Goal: Find specific page/section: Find specific page/section

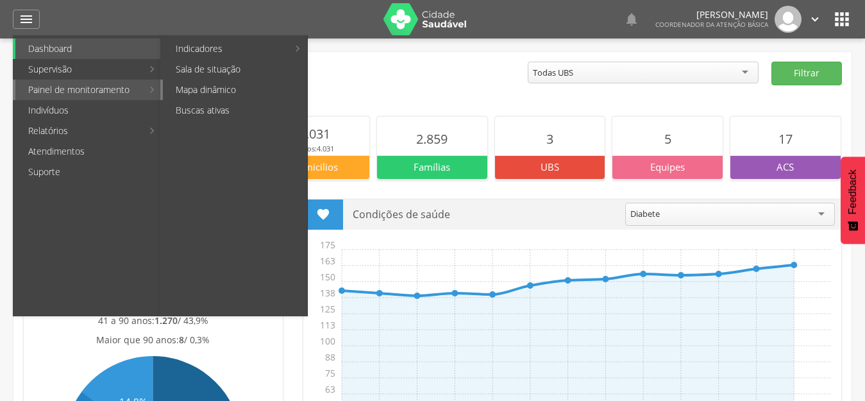
click at [187, 94] on link "Mapa dinâmico" at bounding box center [235, 90] width 144 height 21
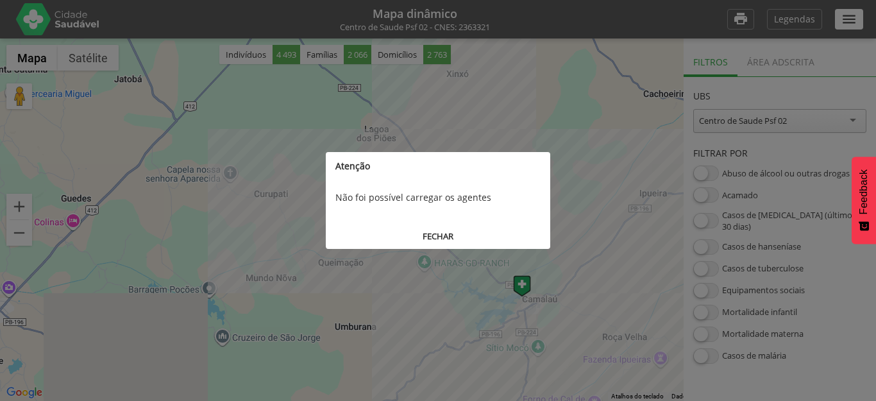
click at [431, 235] on button "FECHAR" at bounding box center [438, 236] width 224 height 24
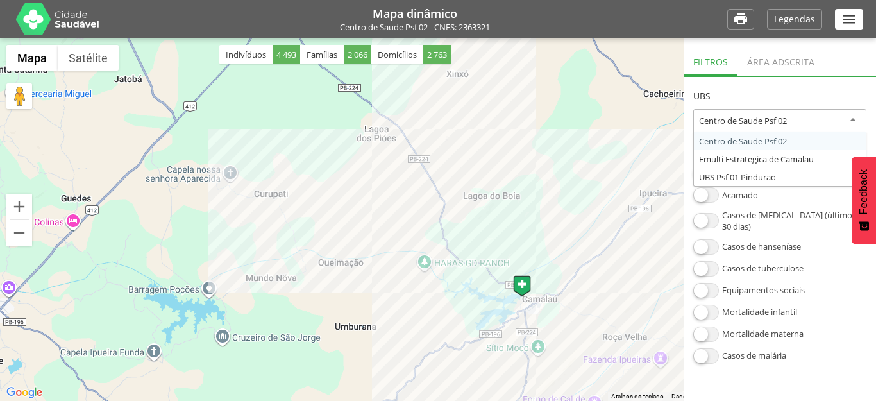
click at [747, 117] on div "Centro de Saude Psf 02" at bounding box center [743, 121] width 88 height 12
click at [754, 146] on section "**********" at bounding box center [779, 220] width 192 height 287
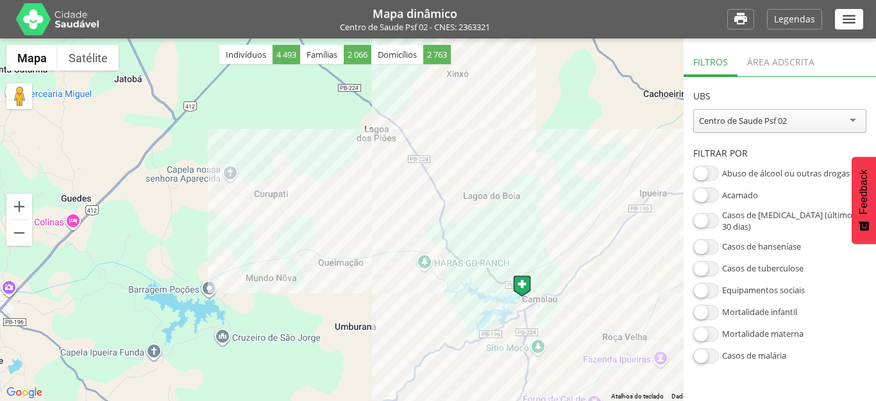
click at [775, 60] on div "Área adscrita" at bounding box center [780, 60] width 87 height 31
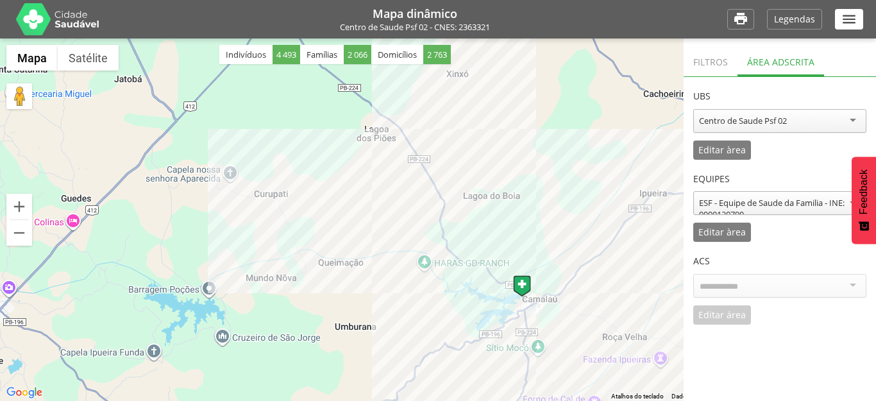
click at [748, 295] on div at bounding box center [779, 286] width 173 height 24
click at [742, 283] on input "select-one" at bounding box center [723, 287] width 46 height 12
click at [718, 140] on div "Editar àrea" at bounding box center [722, 149] width 58 height 19
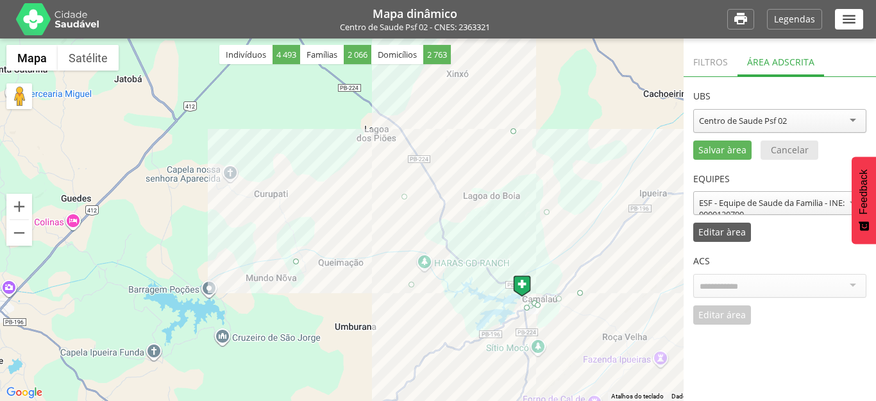
click at [734, 229] on p "Editar àrea" at bounding box center [721, 232] width 47 height 9
click at [736, 290] on input "select-one" at bounding box center [723, 287] width 46 height 12
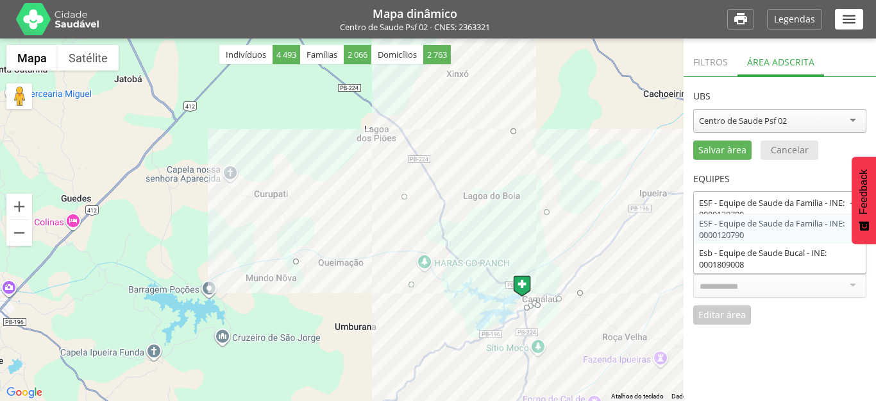
click at [754, 203] on div "ESF - Equipe de Saude da Familia - INE: 0000120790" at bounding box center [780, 208] width 162 height 23
click at [747, 228] on div "**********" at bounding box center [779, 201] width 173 height 83
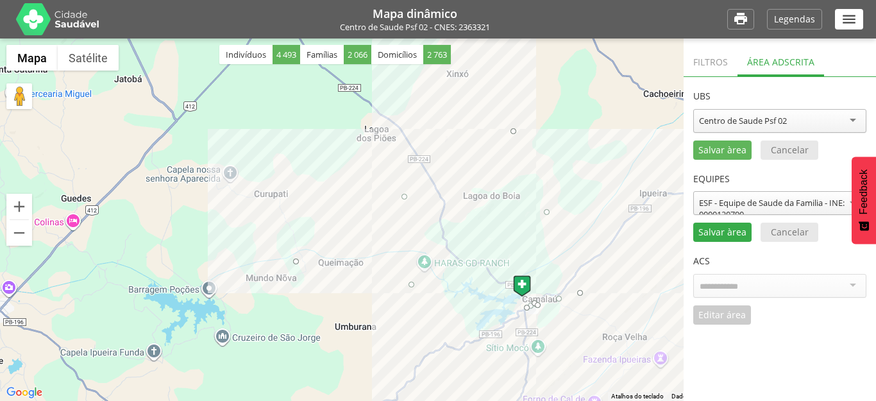
click at [723, 235] on p "Salvar àrea" at bounding box center [722, 232] width 48 height 9
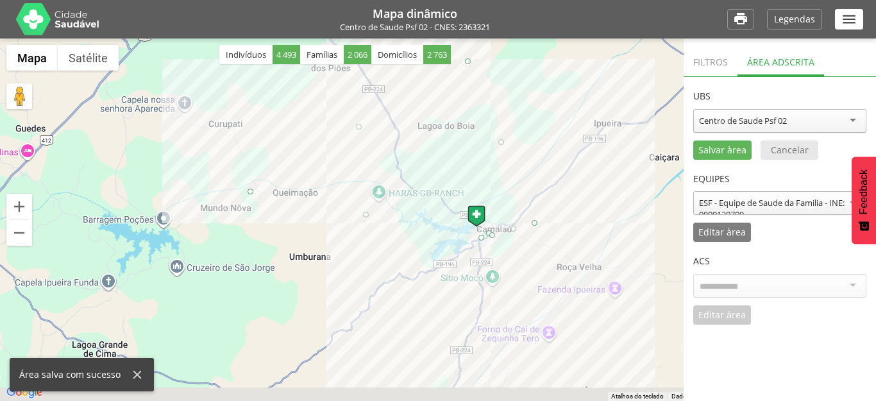
drag, startPoint x: 471, startPoint y: 257, endPoint x: 423, endPoint y: 186, distance: 85.9
click at [423, 186] on div at bounding box center [438, 219] width 876 height 362
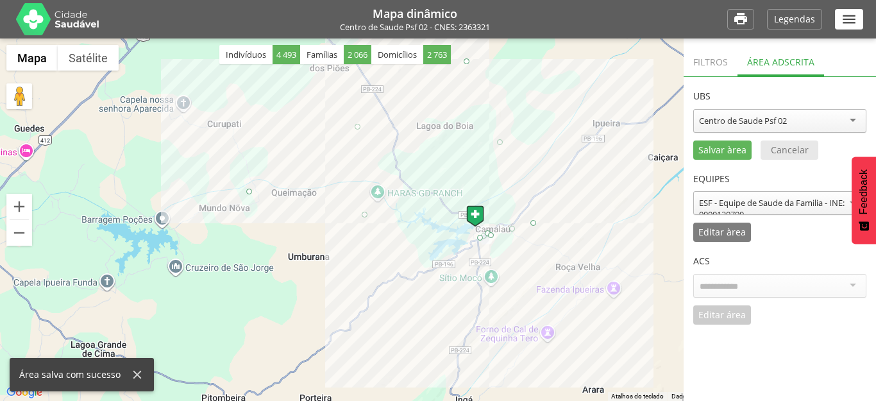
click at [736, 290] on input "select-one" at bounding box center [723, 287] width 46 height 12
click at [736, 289] on input "select-one" at bounding box center [723, 287] width 46 height 12
click at [714, 62] on div "Filtros" at bounding box center [710, 60] width 54 height 31
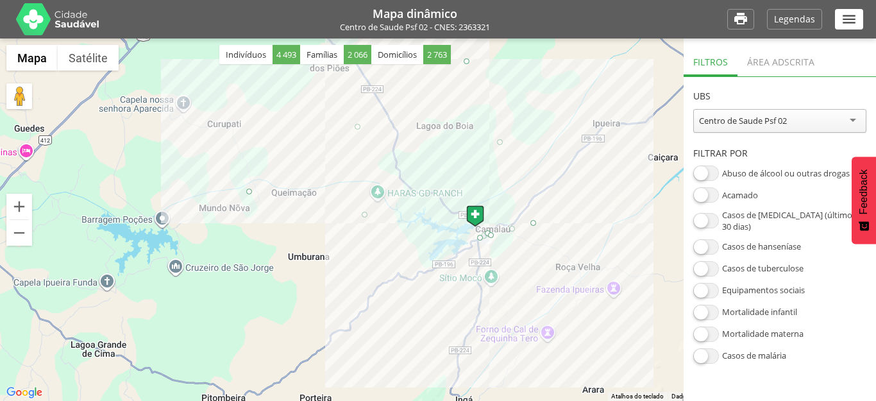
click at [769, 64] on div "Área adscrita" at bounding box center [780, 60] width 87 height 31
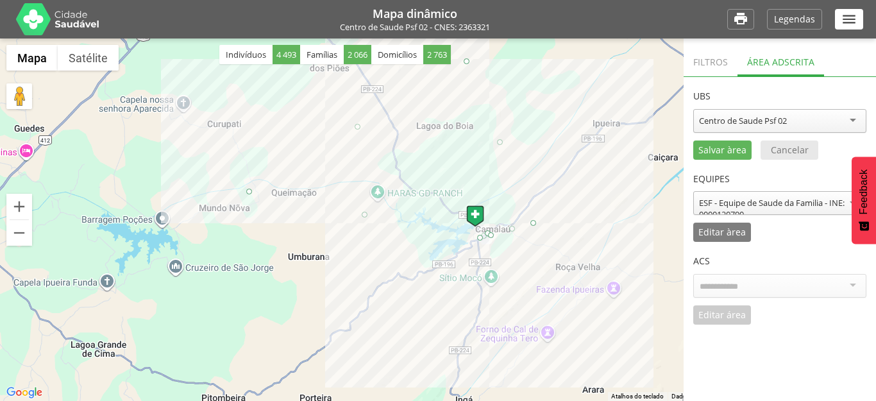
click at [750, 207] on div "ESF - Equipe de Saude da Familia - INE: 0000120790" at bounding box center [780, 208] width 162 height 23
click at [751, 115] on div "Centro de Saude Psf 02" at bounding box center [743, 121] width 88 height 12
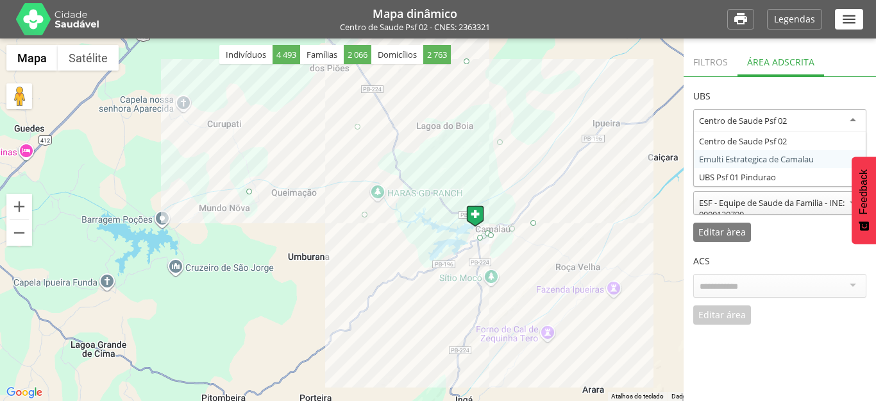
click at [678, 228] on div at bounding box center [438, 219] width 876 height 362
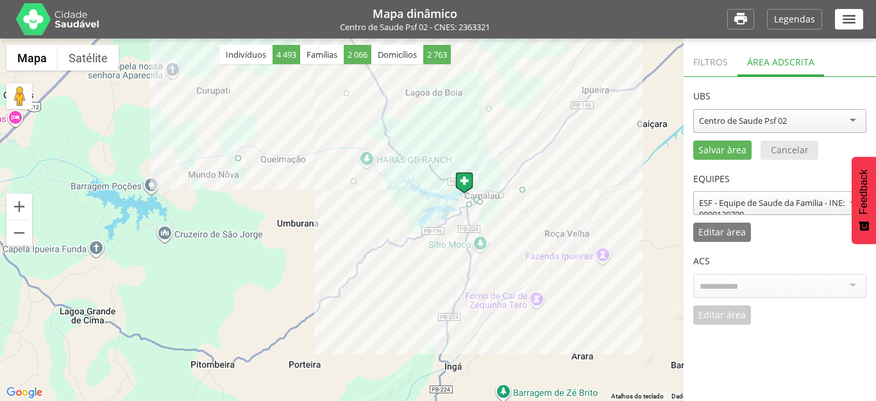
drag, startPoint x: 259, startPoint y: 242, endPoint x: 273, endPoint y: 200, distance: 44.0
click at [273, 200] on div at bounding box center [438, 219] width 876 height 362
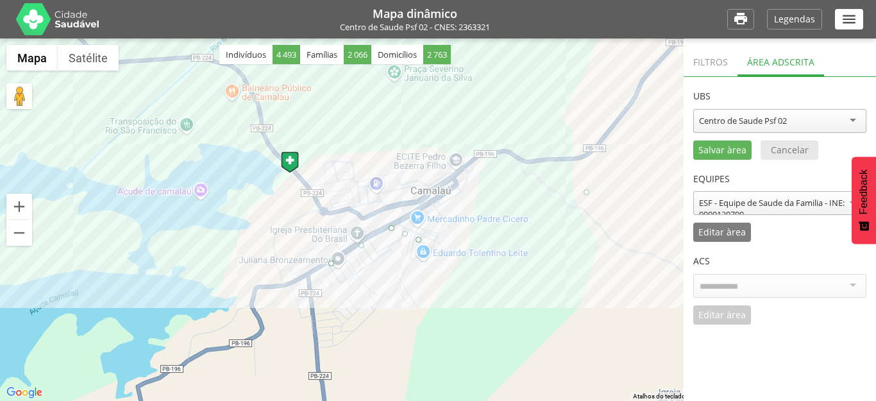
drag, startPoint x: 42, startPoint y: 246, endPoint x: 380, endPoint y: 312, distance: 344.3
click at [330, 334] on div at bounding box center [438, 219] width 876 height 362
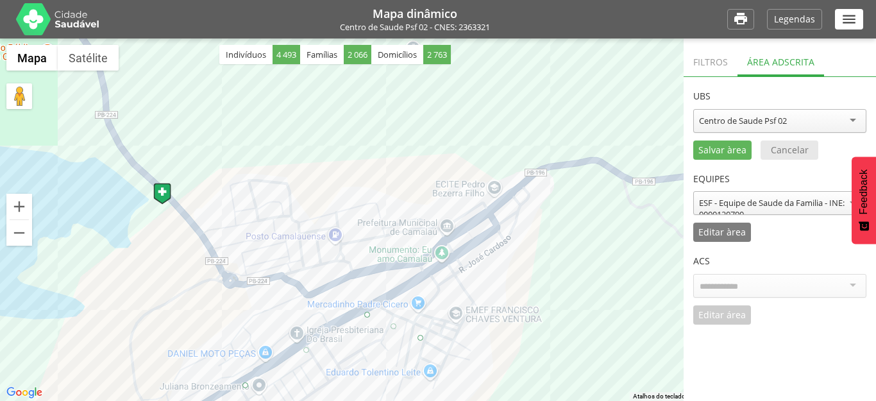
drag, startPoint x: 440, startPoint y: 162, endPoint x: 440, endPoint y: 307, distance: 144.9
click at [440, 307] on div at bounding box center [438, 219] width 876 height 362
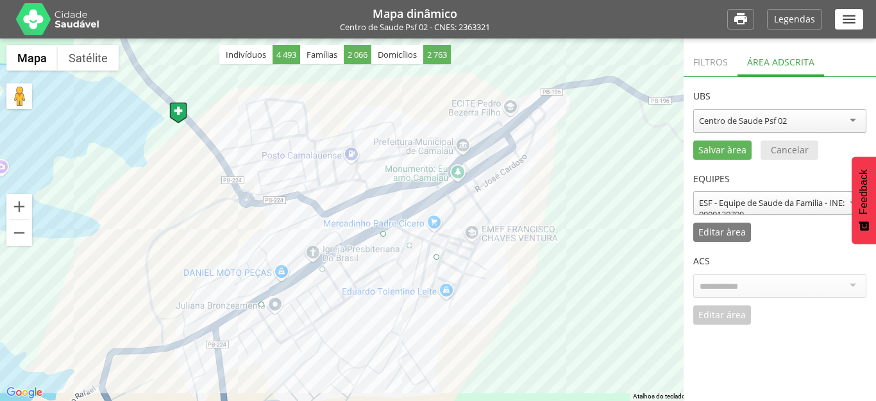
drag, startPoint x: 513, startPoint y: 275, endPoint x: 529, endPoint y: 190, distance: 86.8
click at [529, 190] on div at bounding box center [438, 219] width 876 height 362
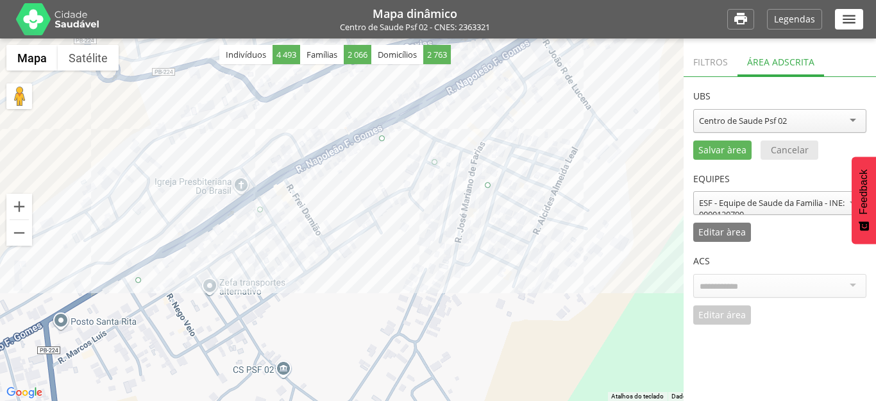
drag, startPoint x: 498, startPoint y: 299, endPoint x: 607, endPoint y: 253, distance: 119.0
click at [607, 253] on div at bounding box center [438, 219] width 876 height 362
click at [737, 13] on icon "" at bounding box center [740, 19] width 15 height 17
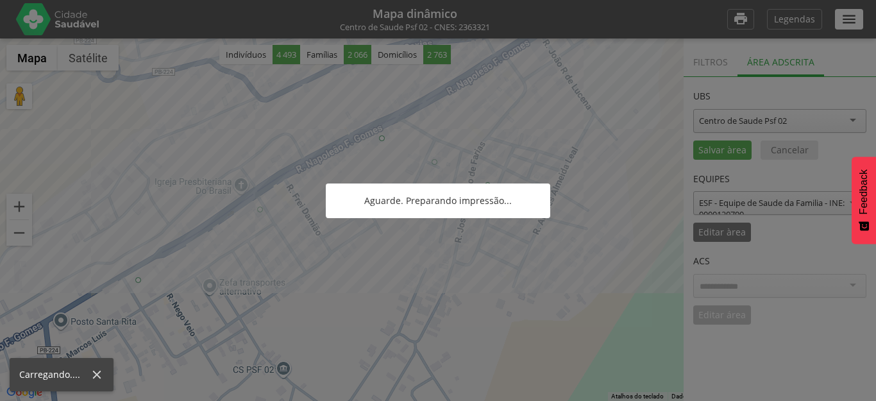
click at [205, 224] on div at bounding box center [438, 200] width 876 height 401
click at [309, 184] on div at bounding box center [438, 200] width 876 height 401
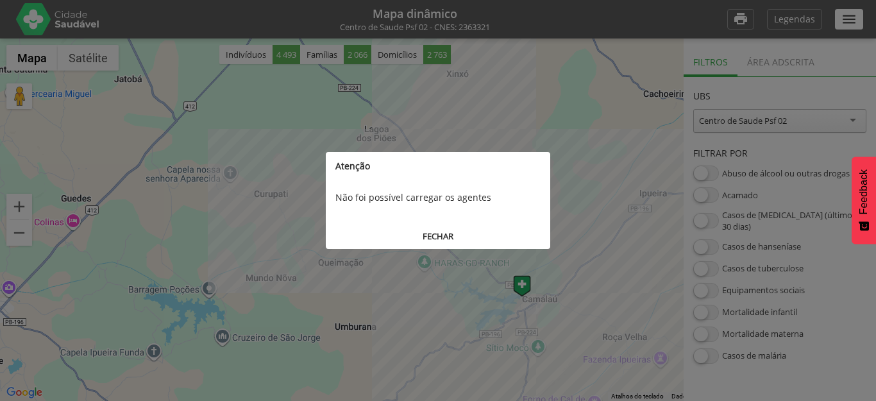
click at [437, 247] on button "FECHAR" at bounding box center [438, 236] width 224 height 24
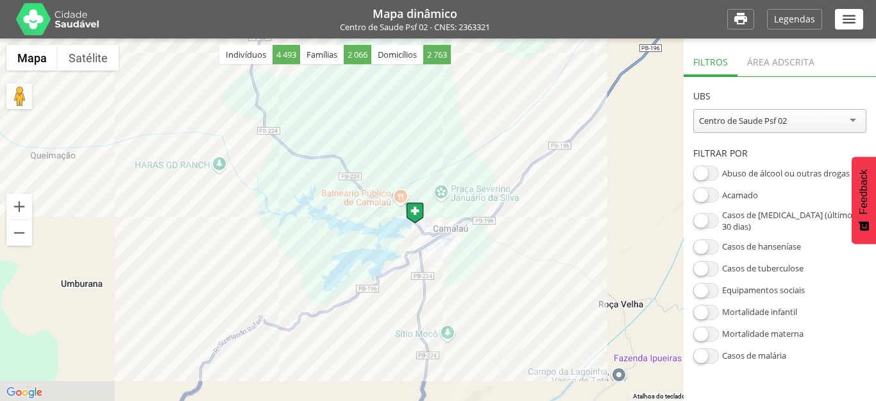
drag, startPoint x: 574, startPoint y: 337, endPoint x: 460, endPoint y: 206, distance: 173.1
click at [460, 206] on div at bounding box center [438, 219] width 876 height 362
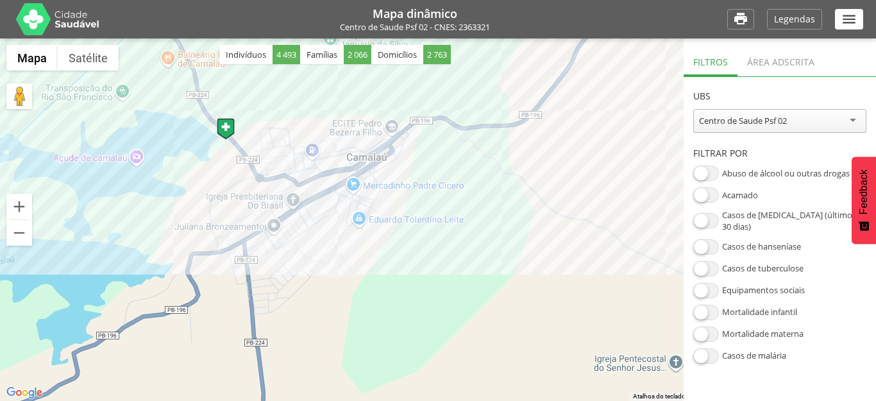
drag, startPoint x: 367, startPoint y: 249, endPoint x: 399, endPoint y: 193, distance: 64.9
click at [386, 283] on div at bounding box center [438, 219] width 876 height 362
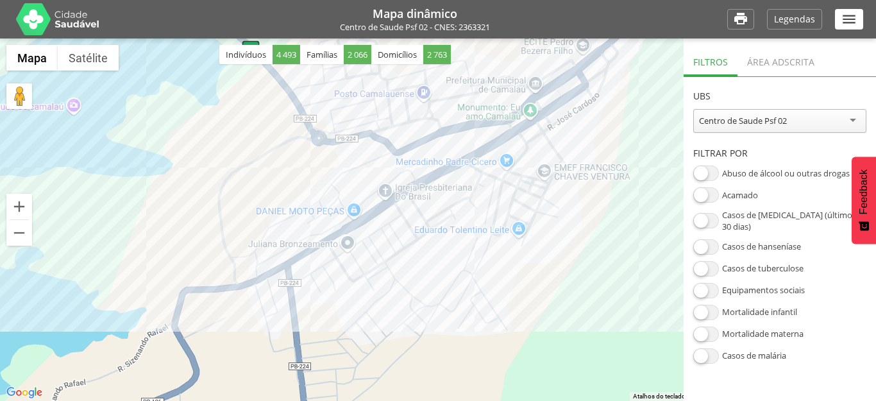
drag, startPoint x: 382, startPoint y: 190, endPoint x: 558, endPoint y: 145, distance: 182.7
click at [558, 145] on div at bounding box center [438, 219] width 876 height 362
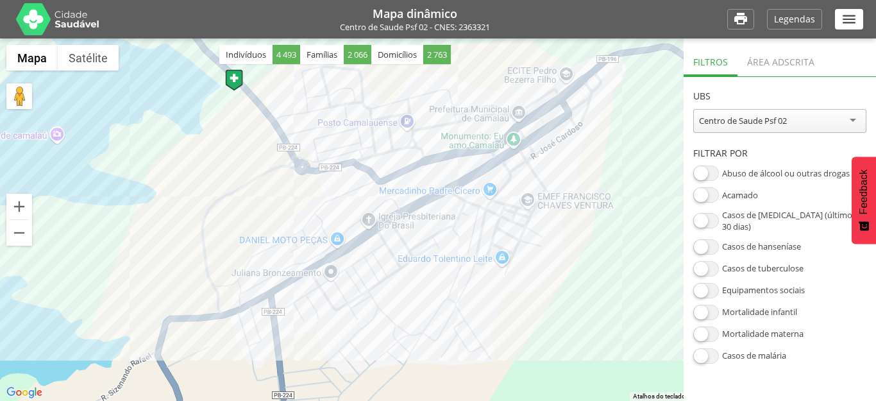
drag, startPoint x: 505, startPoint y: 256, endPoint x: 489, endPoint y: 287, distance: 35.6
click at [489, 287] on div at bounding box center [438, 219] width 876 height 362
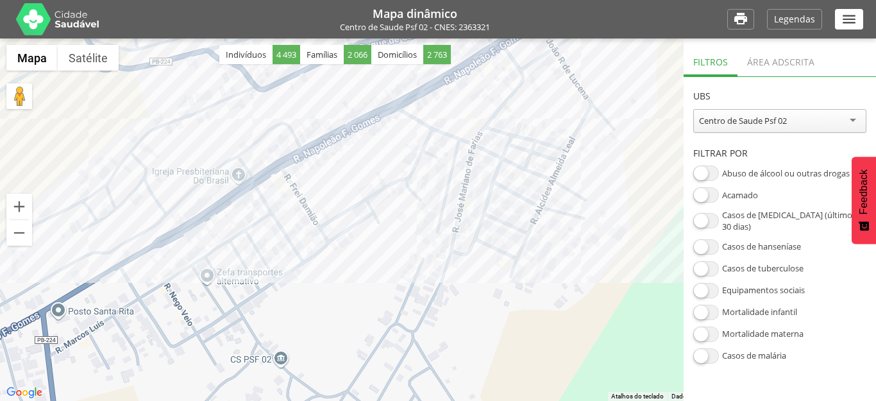
drag, startPoint x: 486, startPoint y: 256, endPoint x: 493, endPoint y: 255, distance: 7.2
click at [493, 255] on div at bounding box center [438, 219] width 876 height 362
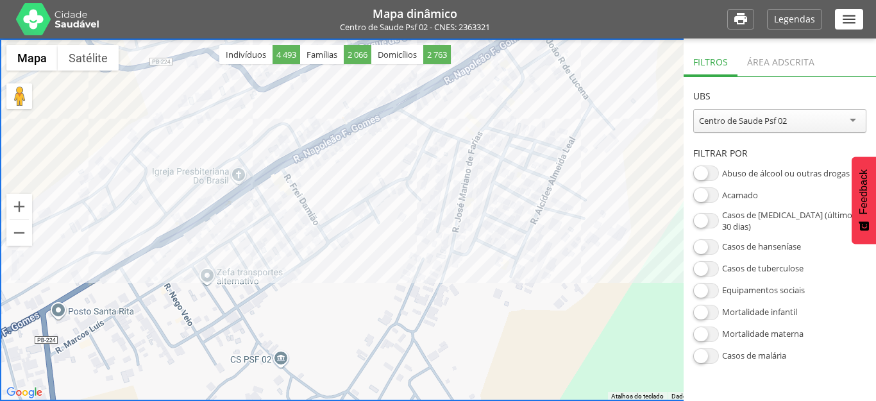
click at [842, 19] on icon "" at bounding box center [849, 19] width 17 height 17
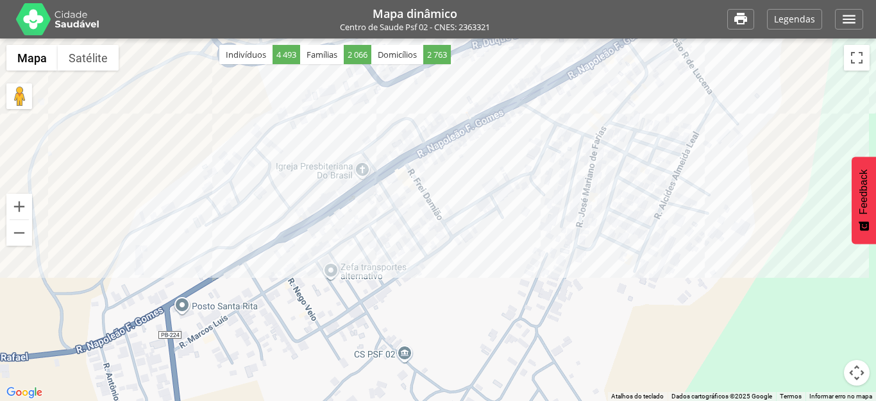
drag, startPoint x: 610, startPoint y: 305, endPoint x: 736, endPoint y: 299, distance: 126.4
click at [736, 299] on div at bounding box center [438, 219] width 876 height 362
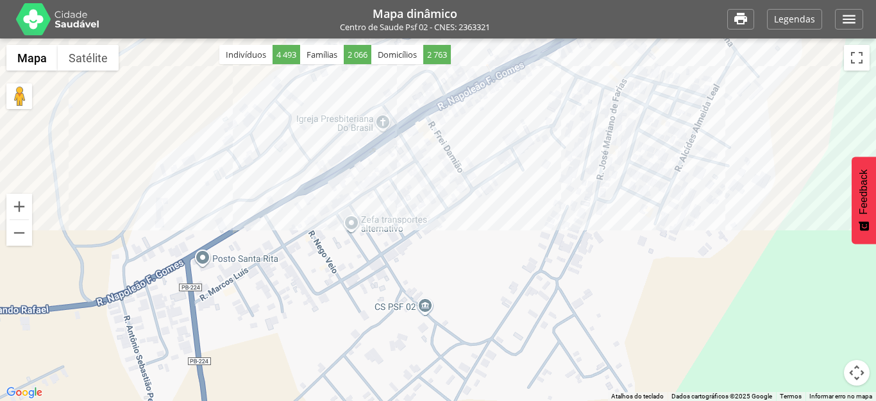
drag, startPoint x: 607, startPoint y: 335, endPoint x: 628, endPoint y: 281, distance: 57.6
click at [628, 281] on div at bounding box center [438, 219] width 876 height 362
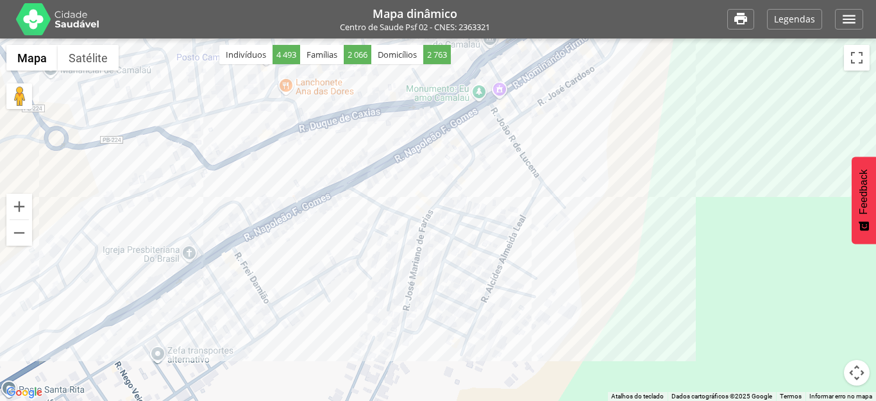
drag, startPoint x: 601, startPoint y: 208, endPoint x: 405, endPoint y: 339, distance: 235.3
click at [405, 339] on div at bounding box center [438, 219] width 876 height 362
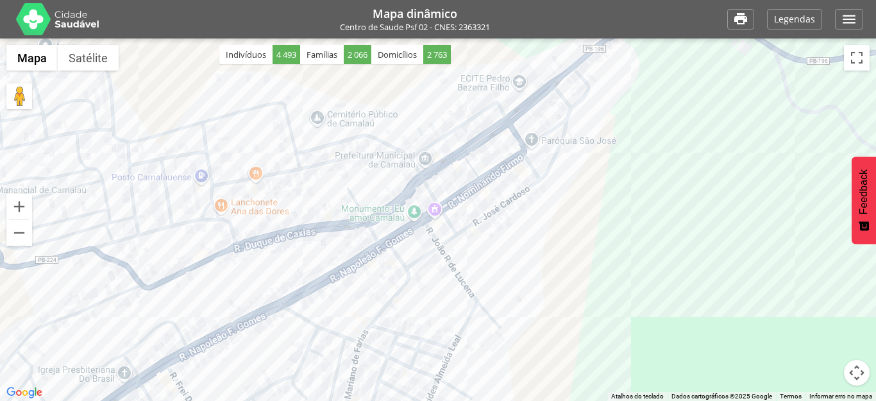
drag, startPoint x: 663, startPoint y: 176, endPoint x: 599, endPoint y: 296, distance: 135.4
click at [599, 296] on div at bounding box center [438, 219] width 876 height 362
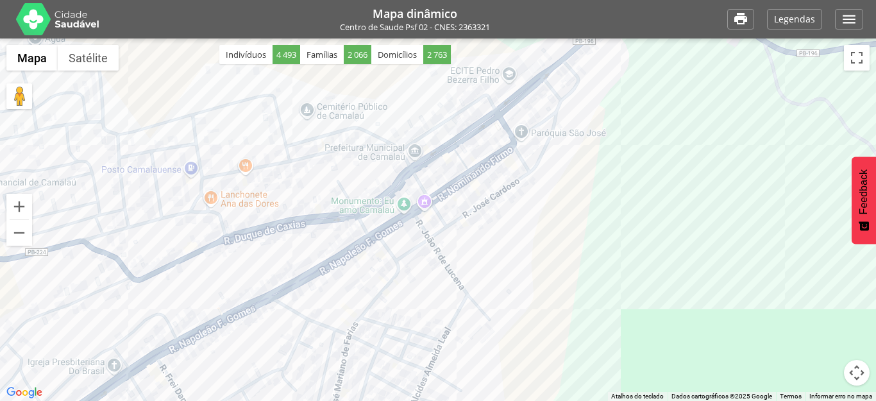
drag, startPoint x: 663, startPoint y: 176, endPoint x: 649, endPoint y: 169, distance: 16.1
click at [649, 169] on div at bounding box center [438, 219] width 876 height 362
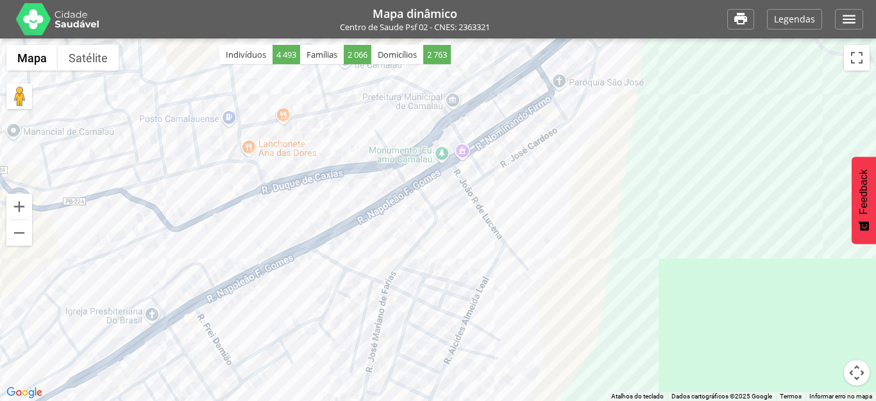
drag, startPoint x: 563, startPoint y: 246, endPoint x: 601, endPoint y: 197, distance: 61.2
click at [601, 197] on div at bounding box center [438, 219] width 876 height 362
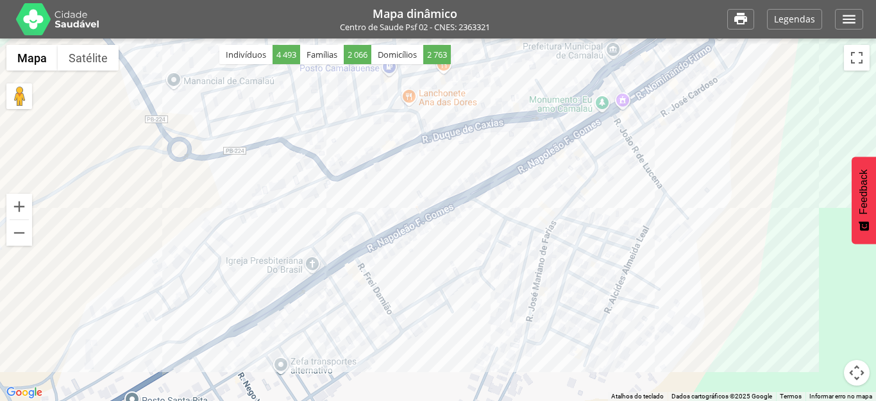
drag, startPoint x: 146, startPoint y: 303, endPoint x: 297, endPoint y: 253, distance: 159.2
click at [297, 253] on div at bounding box center [438, 219] width 876 height 362
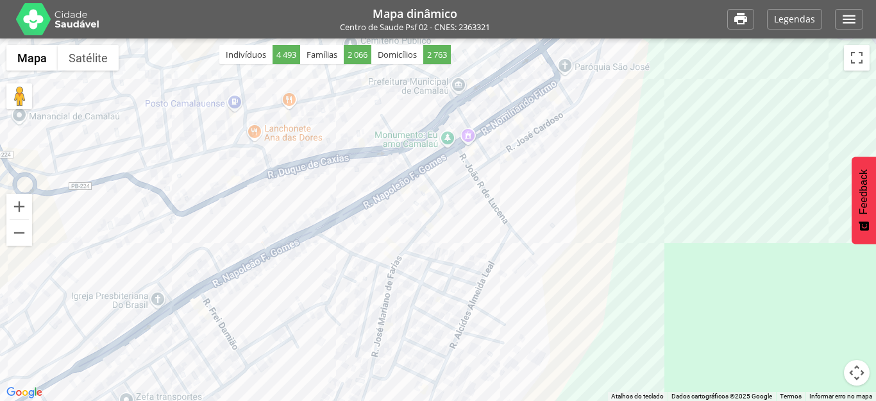
drag, startPoint x: 417, startPoint y: 256, endPoint x: 260, endPoint y: 292, distance: 160.7
click at [260, 292] on div at bounding box center [438, 219] width 876 height 362
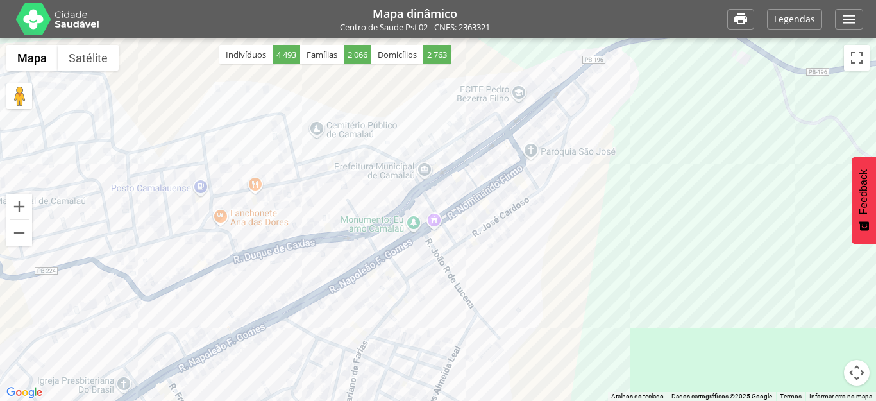
drag, startPoint x: 646, startPoint y: 152, endPoint x: 610, endPoint y: 239, distance: 93.5
click at [610, 239] on div at bounding box center [438, 219] width 876 height 362
click at [574, 236] on div at bounding box center [438, 219] width 876 height 362
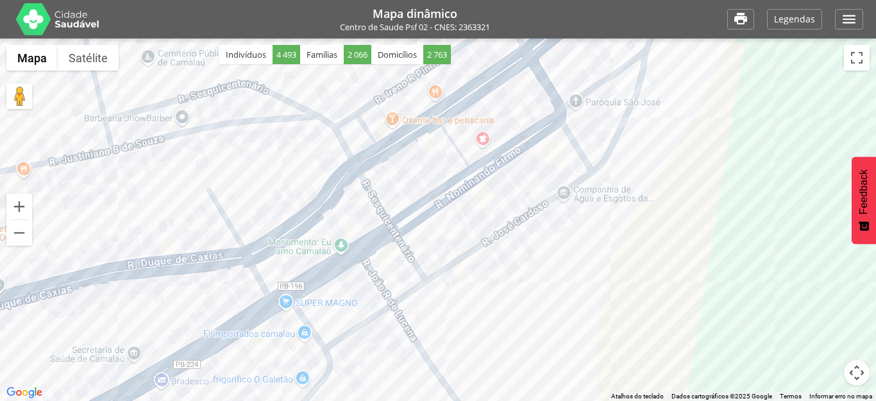
drag, startPoint x: 501, startPoint y: 306, endPoint x: 507, endPoint y: 333, distance: 26.8
click at [507, 333] on div at bounding box center [438, 219] width 876 height 362
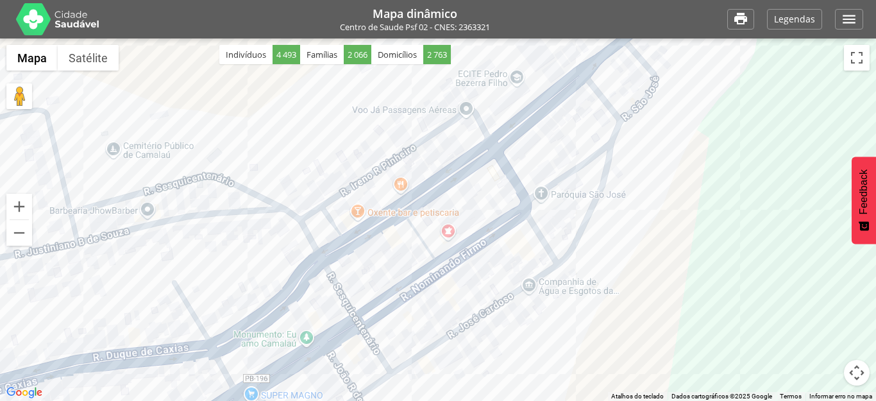
drag, startPoint x: 644, startPoint y: 206, endPoint x: 610, endPoint y: 301, distance: 100.4
click at [610, 301] on div at bounding box center [438, 219] width 876 height 362
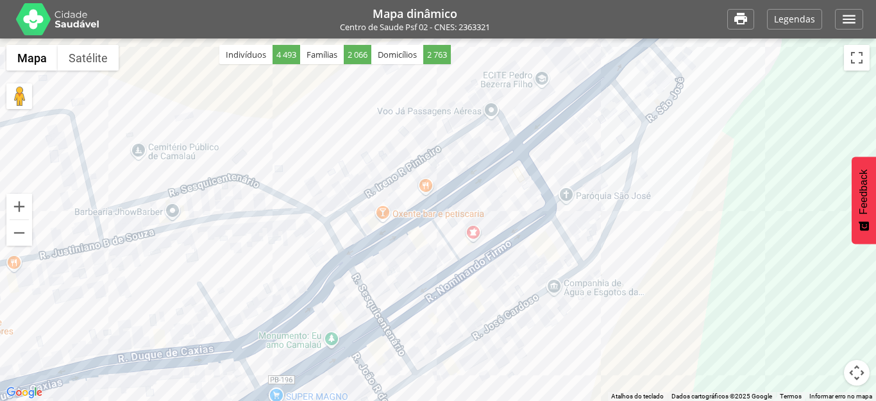
drag, startPoint x: 667, startPoint y: 130, endPoint x: 692, endPoint y: 136, distance: 25.8
click at [692, 136] on div at bounding box center [438, 219] width 876 height 362
drag, startPoint x: 563, startPoint y: 143, endPoint x: 567, endPoint y: 137, distance: 7.8
click at [567, 137] on div at bounding box center [438, 219] width 876 height 362
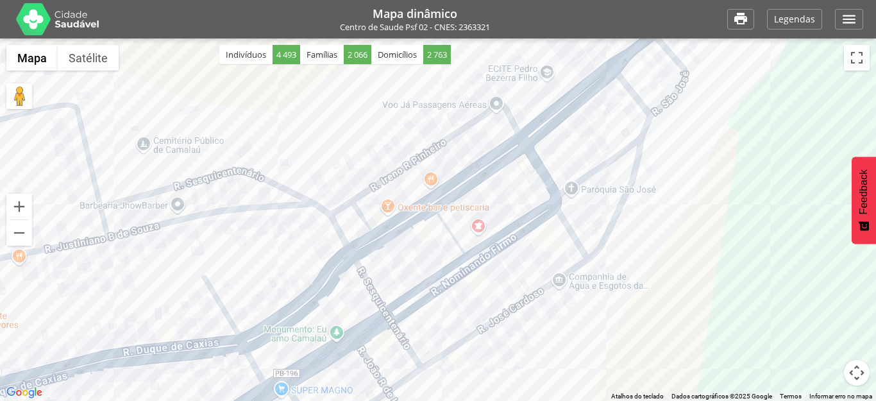
click at [569, 135] on div at bounding box center [438, 219] width 876 height 362
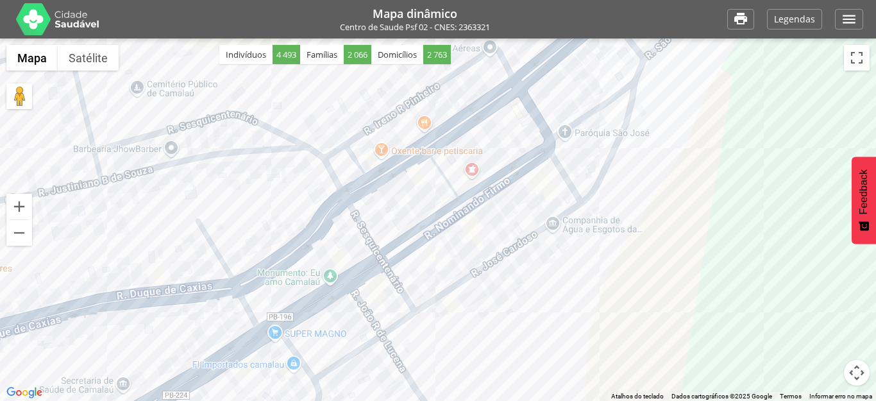
drag, startPoint x: 701, startPoint y: 318, endPoint x: 692, endPoint y: 235, distance: 83.2
click at [694, 244] on div at bounding box center [438, 219] width 876 height 362
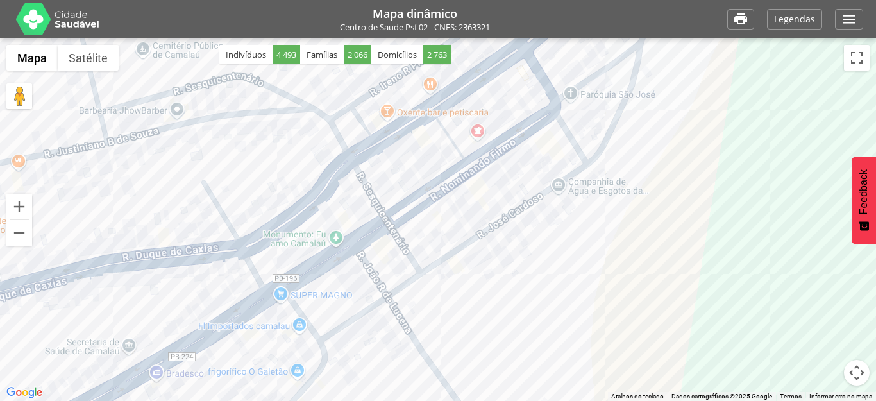
drag, startPoint x: 692, startPoint y: 235, endPoint x: 700, endPoint y: 216, distance: 20.7
click at [700, 216] on div at bounding box center [438, 219] width 876 height 362
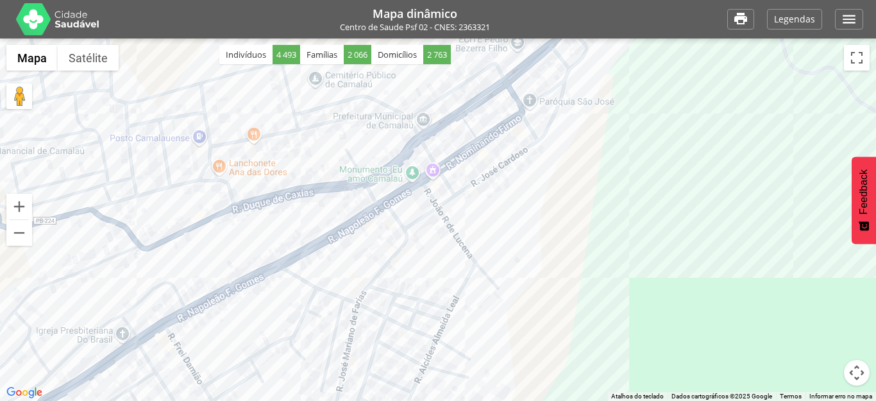
drag, startPoint x: 620, startPoint y: 303, endPoint x: 513, endPoint y: 252, distance: 118.5
click at [513, 252] on div at bounding box center [438, 219] width 876 height 362
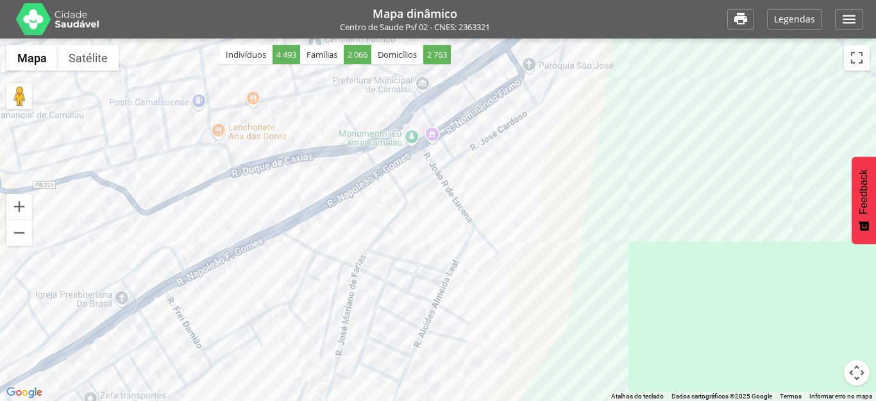
drag, startPoint x: 521, startPoint y: 357, endPoint x: 519, endPoint y: 306, distance: 51.3
click at [519, 314] on div at bounding box center [438, 219] width 876 height 362
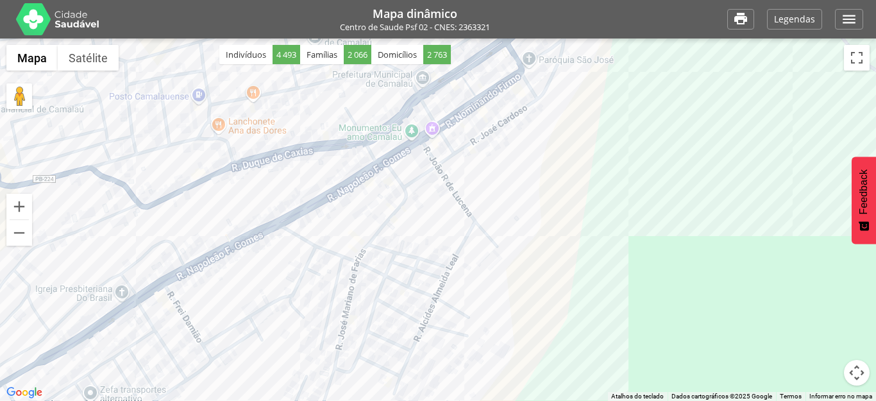
click at [690, 320] on div at bounding box center [438, 219] width 876 height 362
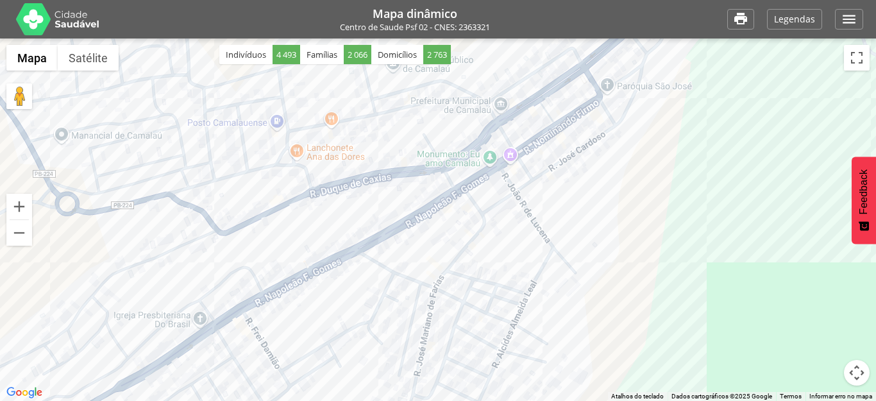
drag, startPoint x: 403, startPoint y: 239, endPoint x: 488, endPoint y: 265, distance: 88.6
click at [488, 265] on div at bounding box center [438, 219] width 876 height 362
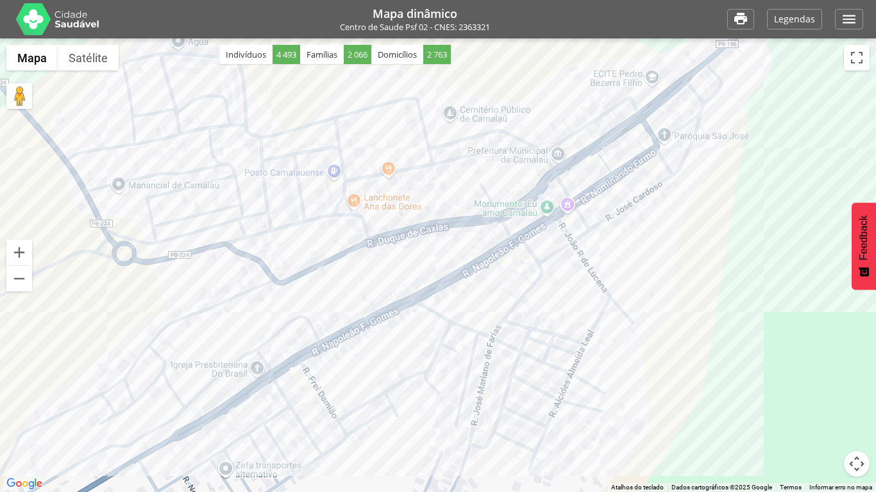
drag, startPoint x: 533, startPoint y: 308, endPoint x: 875, endPoint y: 456, distance: 372.5
click at [596, 314] on div at bounding box center [438, 265] width 876 height 454
click at [857, 400] on button "Controles da câmera no mapa" at bounding box center [857, 464] width 26 height 26
click at [828, 400] on button "Mover para a direita" at bounding box center [825, 432] width 26 height 26
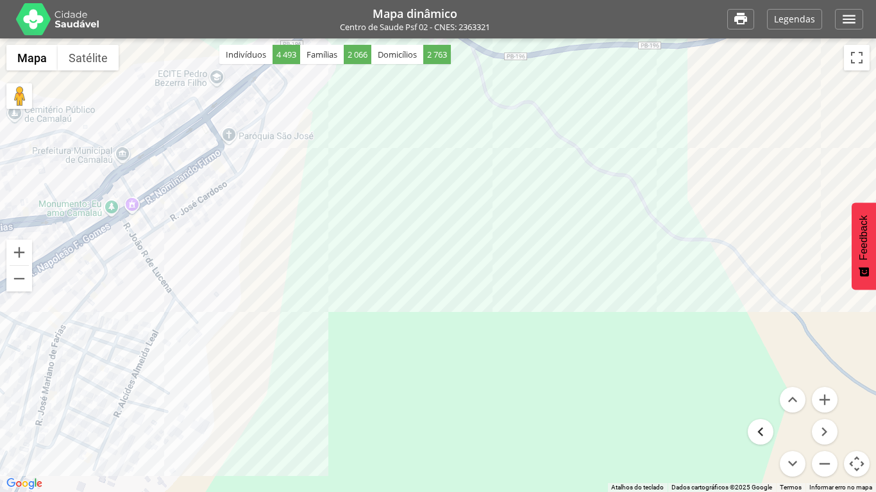
click at [760, 400] on button "Mover para a esquerda" at bounding box center [761, 432] width 26 height 26
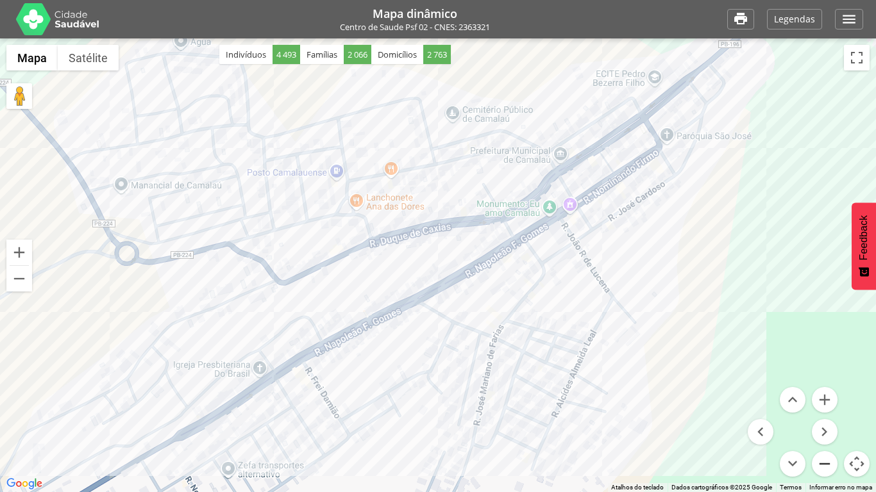
click at [821, 400] on button "Diminuir o zoom" at bounding box center [825, 464] width 26 height 26
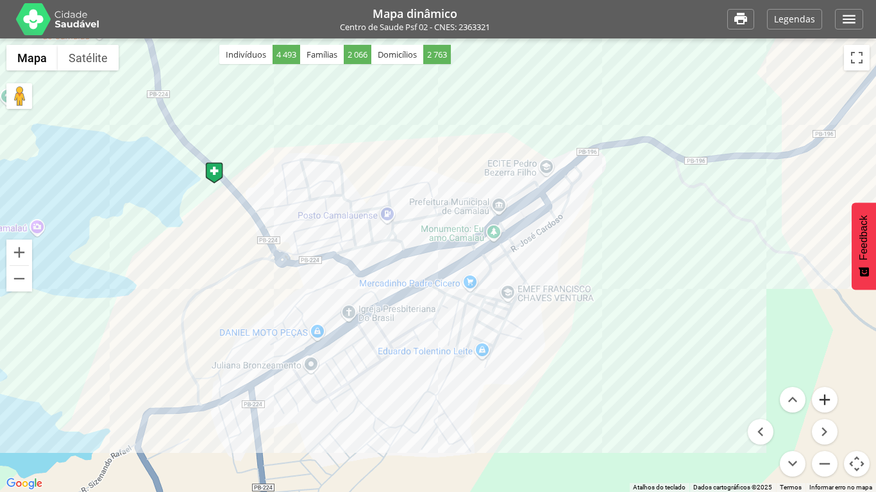
click at [829, 400] on button "Aumentar o zoom" at bounding box center [825, 400] width 26 height 26
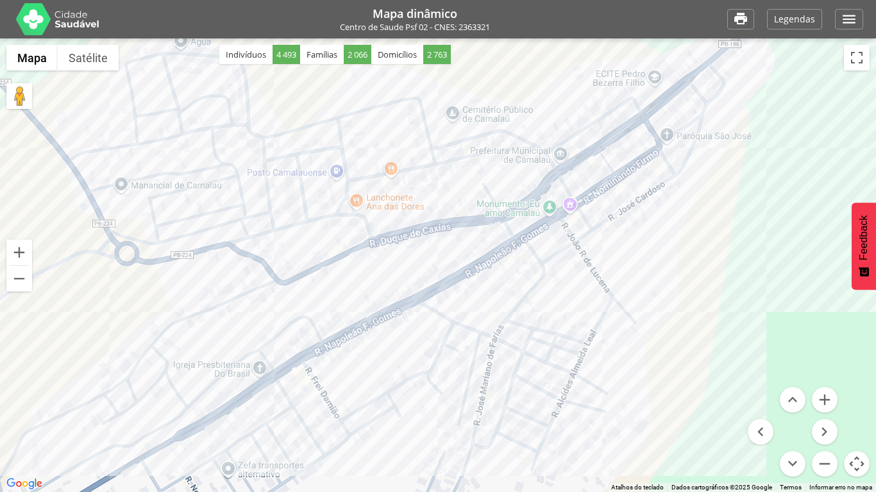
click at [862, 400] on button "Controles da câmera no mapa" at bounding box center [857, 464] width 26 height 26
click at [855, 63] on button "Ativar a visualização em tela cheia" at bounding box center [857, 58] width 26 height 26
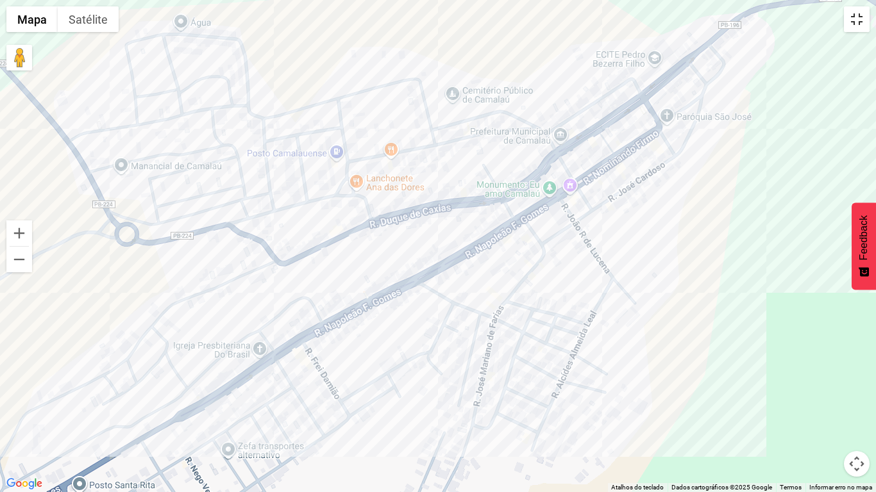
click at [856, 19] on button "Ativar a visualização em tela cheia" at bounding box center [857, 19] width 26 height 26
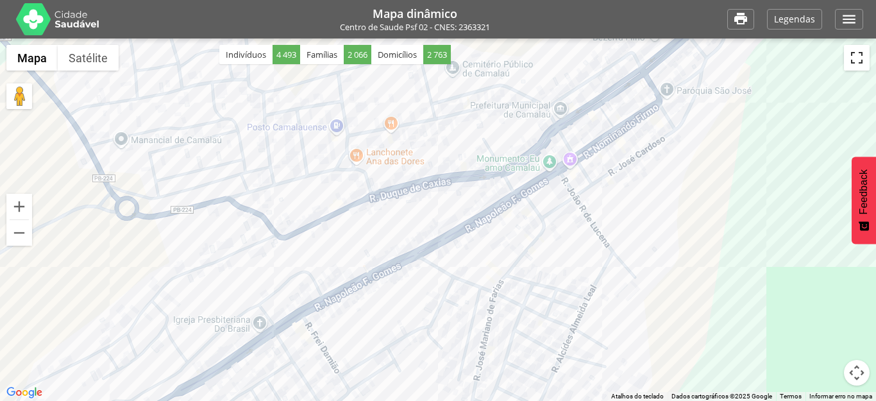
click at [853, 64] on button "Ativar a visualização em tela cheia" at bounding box center [857, 58] width 26 height 26
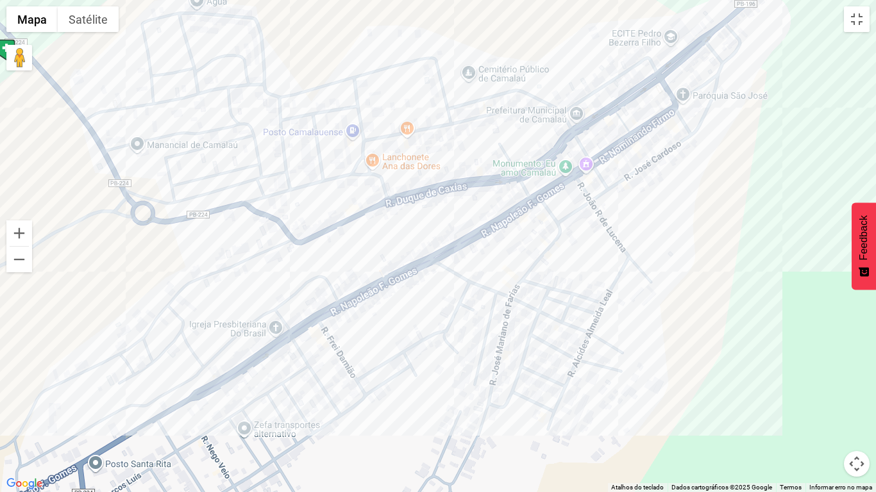
drag, startPoint x: 166, startPoint y: 352, endPoint x: 182, endPoint y: 330, distance: 27.1
click at [182, 330] on div at bounding box center [438, 246] width 876 height 492
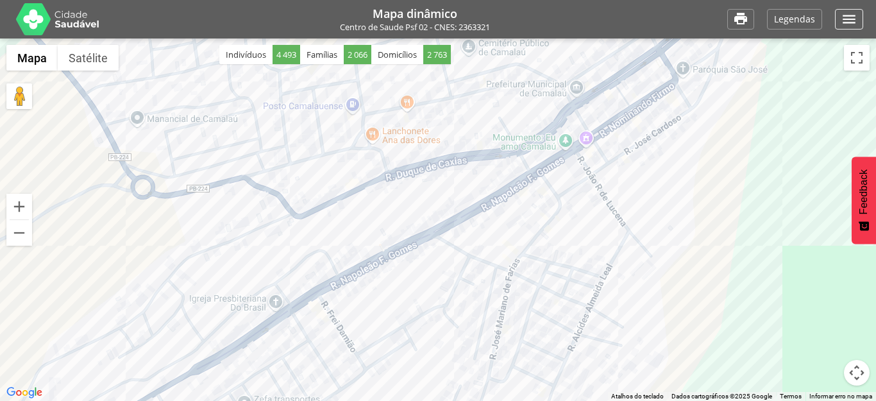
click at [846, 19] on icon "" at bounding box center [849, 19] width 17 height 17
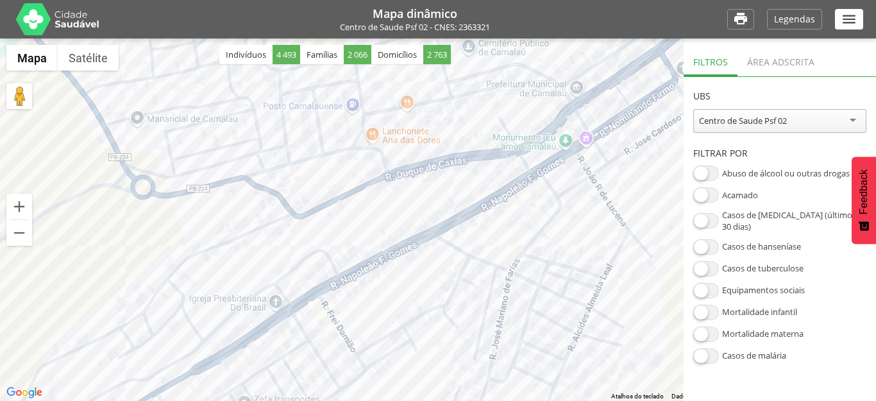
click at [784, 62] on div "Área adscrita" at bounding box center [780, 60] width 87 height 31
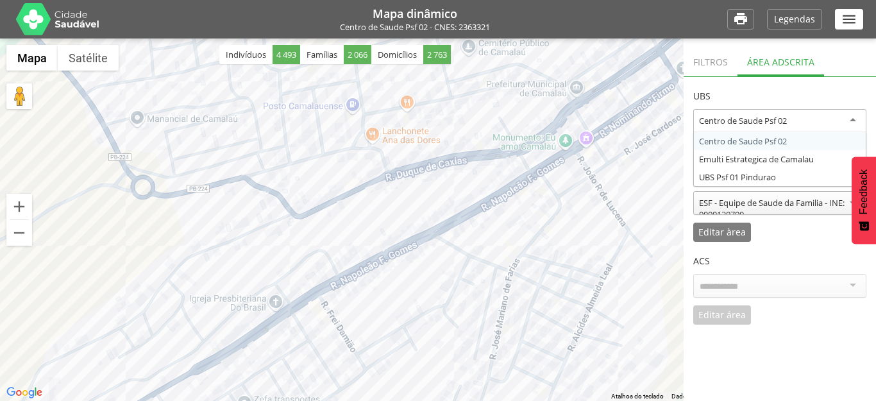
click at [746, 130] on div "Centro de Saude Psf 02" at bounding box center [779, 121] width 173 height 24
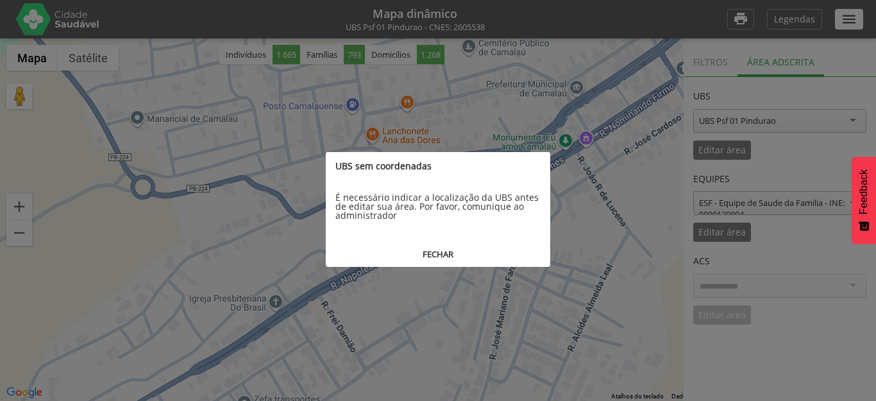
click at [435, 249] on button "FECHAR" at bounding box center [438, 254] width 224 height 24
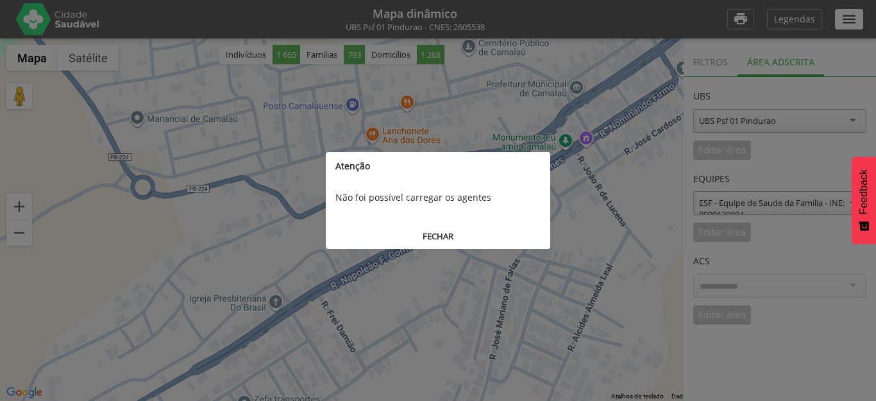
click at [432, 237] on button "FECHAR" at bounding box center [438, 236] width 224 height 24
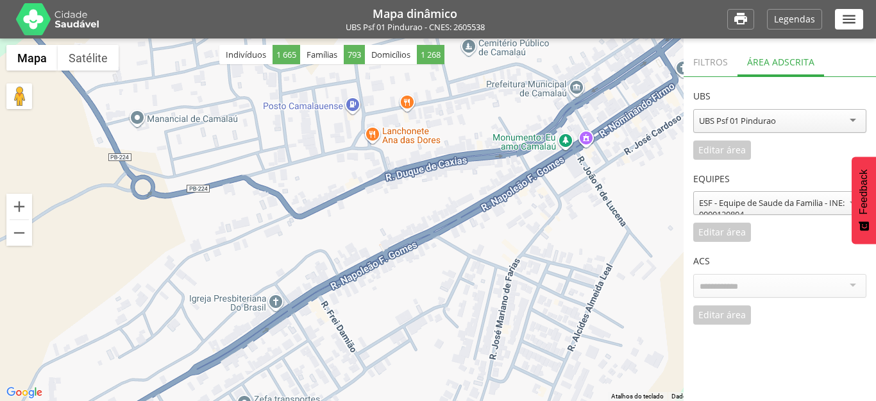
click at [723, 122] on div "UBS Psf 01 Pindurao" at bounding box center [737, 121] width 77 height 12
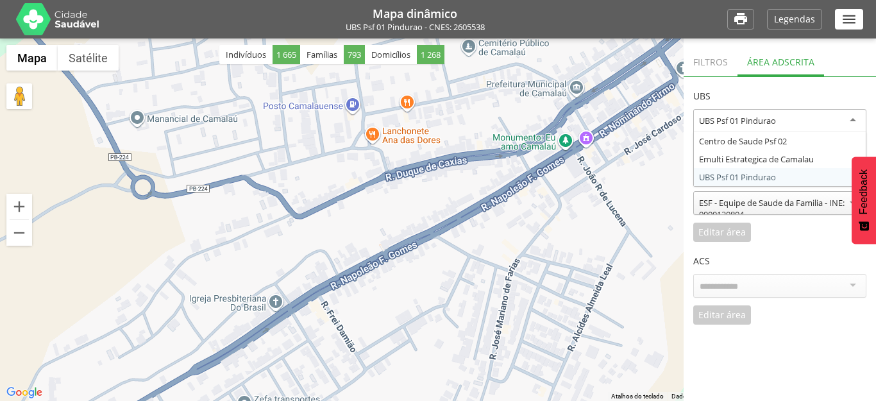
click at [732, 174] on section "**********" at bounding box center [779, 200] width 192 height 247
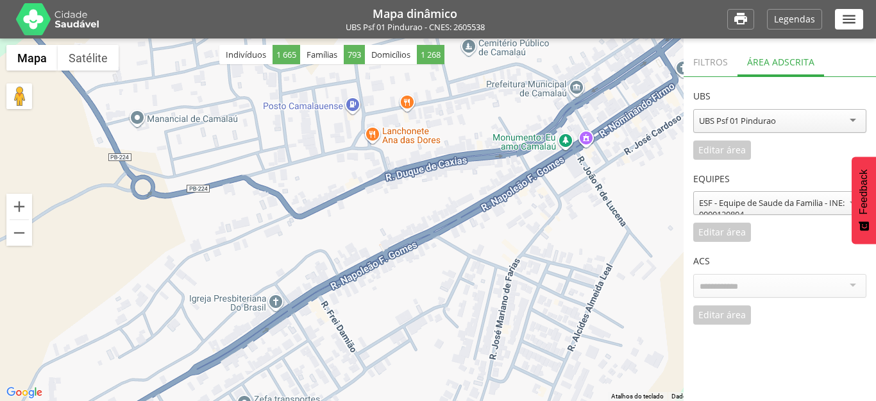
click at [747, 199] on div "ESF - Equipe de Saude da Familia - INE: 0000120804" at bounding box center [780, 208] width 162 height 23
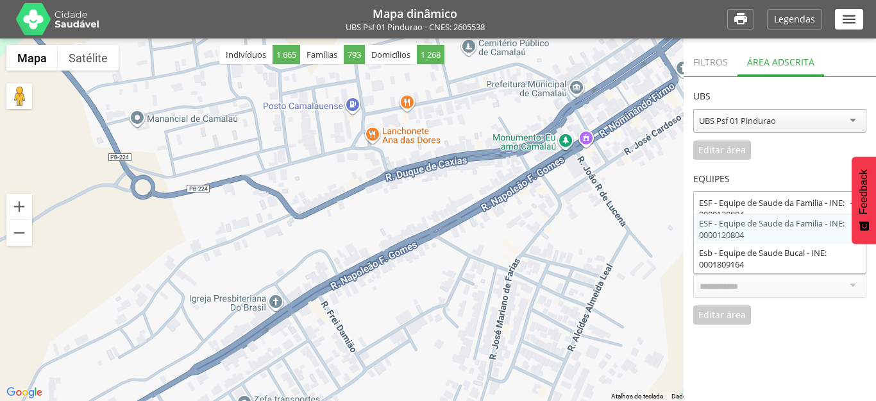
click at [751, 225] on div "**********" at bounding box center [779, 201] width 173 height 83
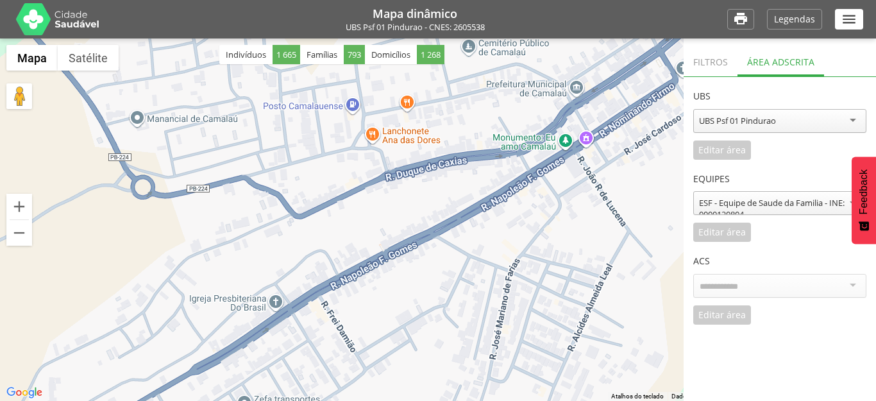
click at [716, 147] on div "**********" at bounding box center [779, 118] width 173 height 83
click at [780, 147] on div "**********" at bounding box center [779, 118] width 173 height 83
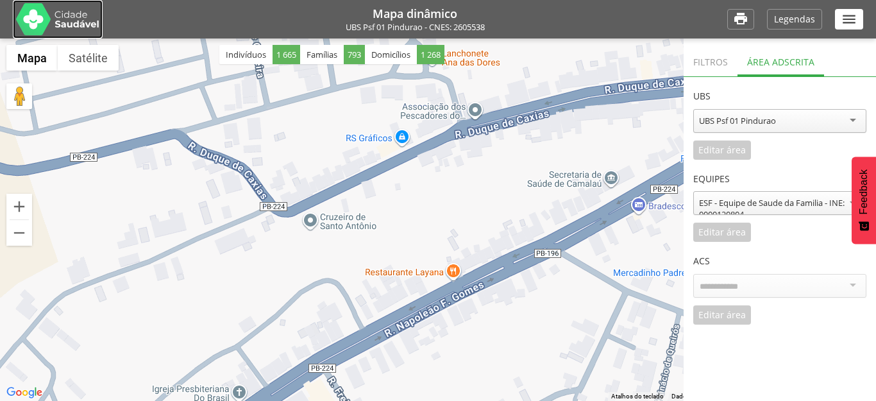
click at [74, 23] on img at bounding box center [57, 19] width 83 height 32
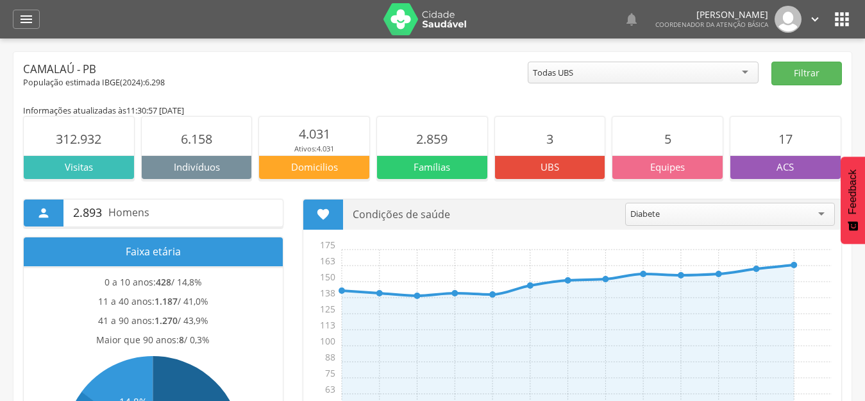
click at [841, 25] on icon "" at bounding box center [842, 19] width 21 height 21
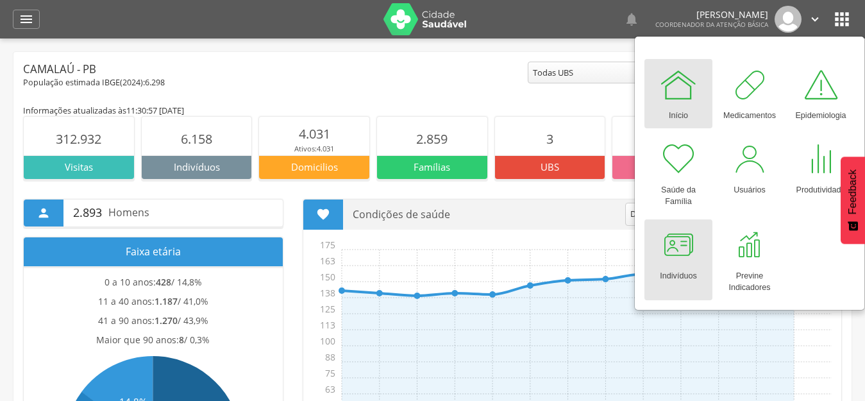
click at [679, 248] on div at bounding box center [678, 245] width 38 height 38
